Goal: Obtain resource: Download file/media

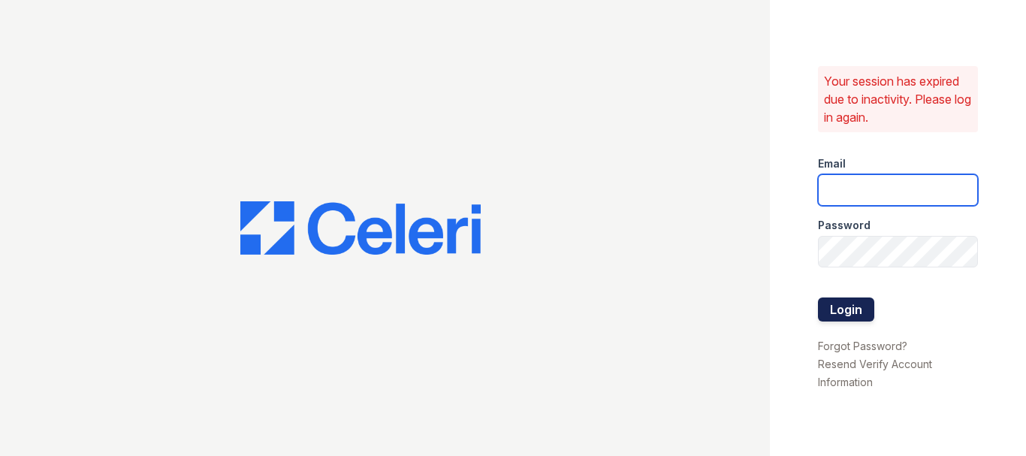
type input "theshoresleasing@dlhproperties.net"
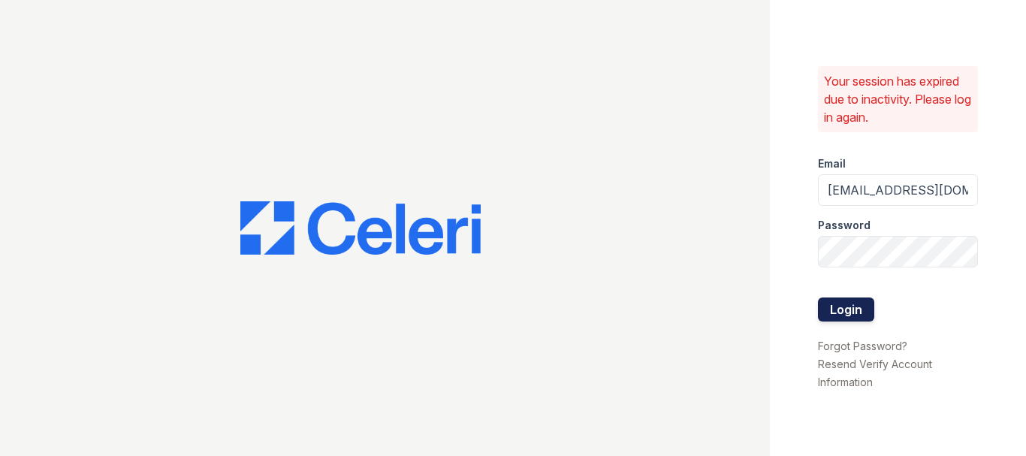
click at [854, 311] on button "Login" at bounding box center [846, 310] width 56 height 24
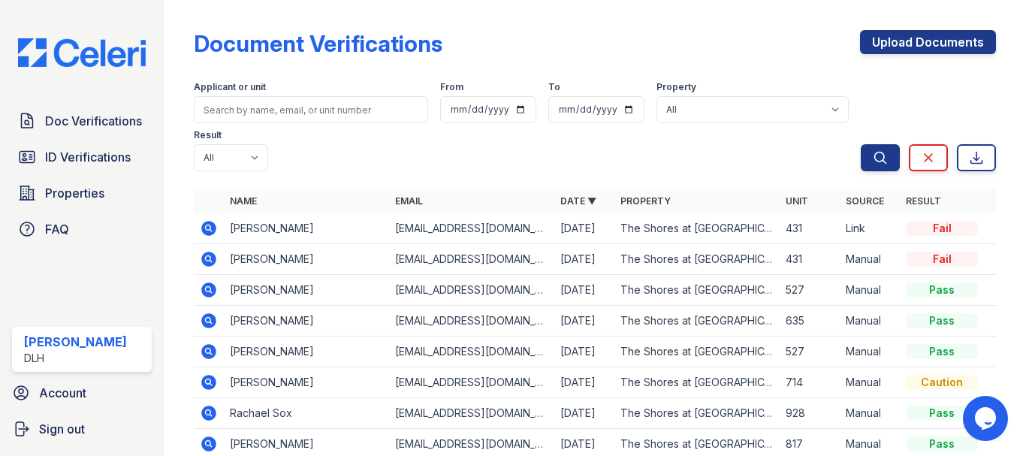
click at [204, 231] on icon at bounding box center [208, 228] width 15 height 15
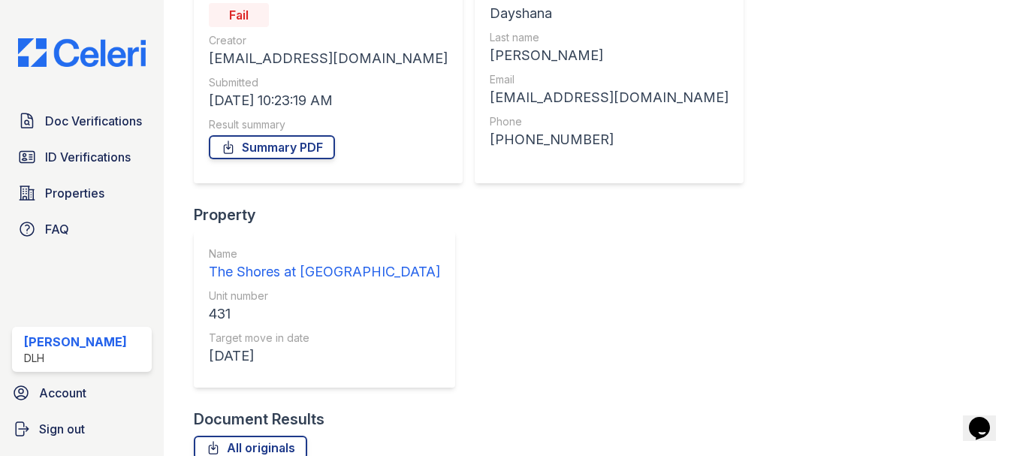
scroll to position [139, 0]
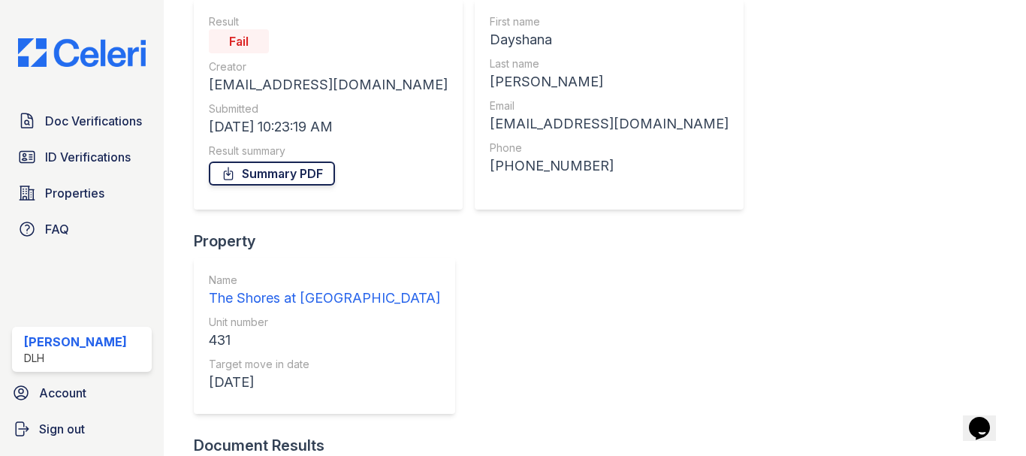
click at [319, 180] on link "Summary PDF" at bounding box center [272, 174] width 126 height 24
